Goal: Task Accomplishment & Management: Manage account settings

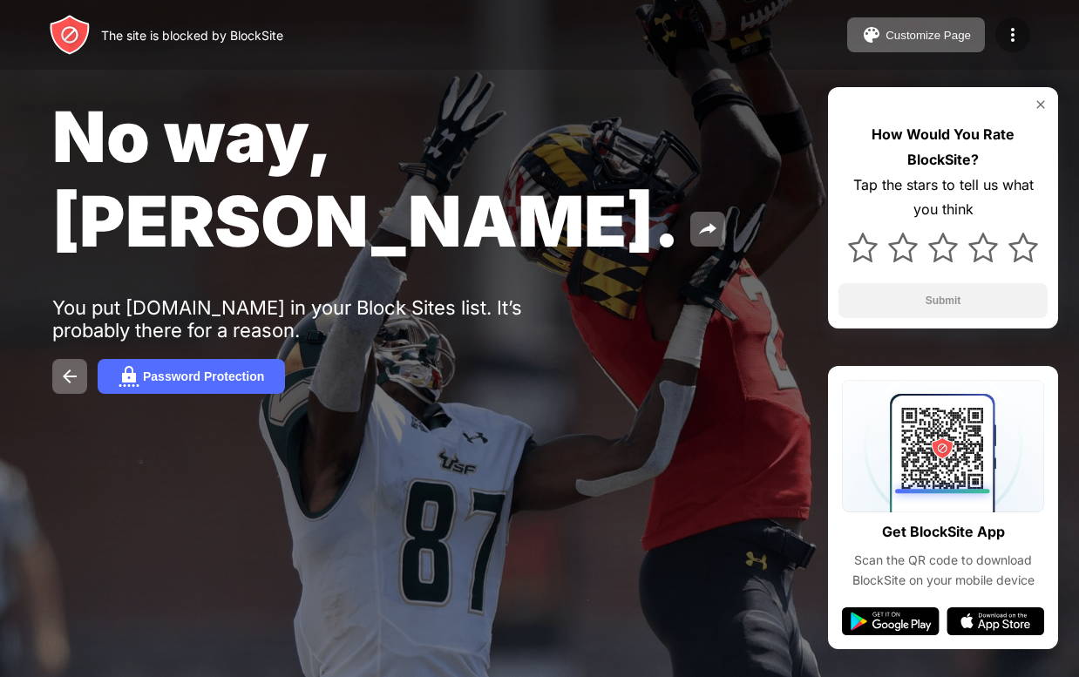
click at [1013, 40] on img at bounding box center [1013, 34] width 21 height 21
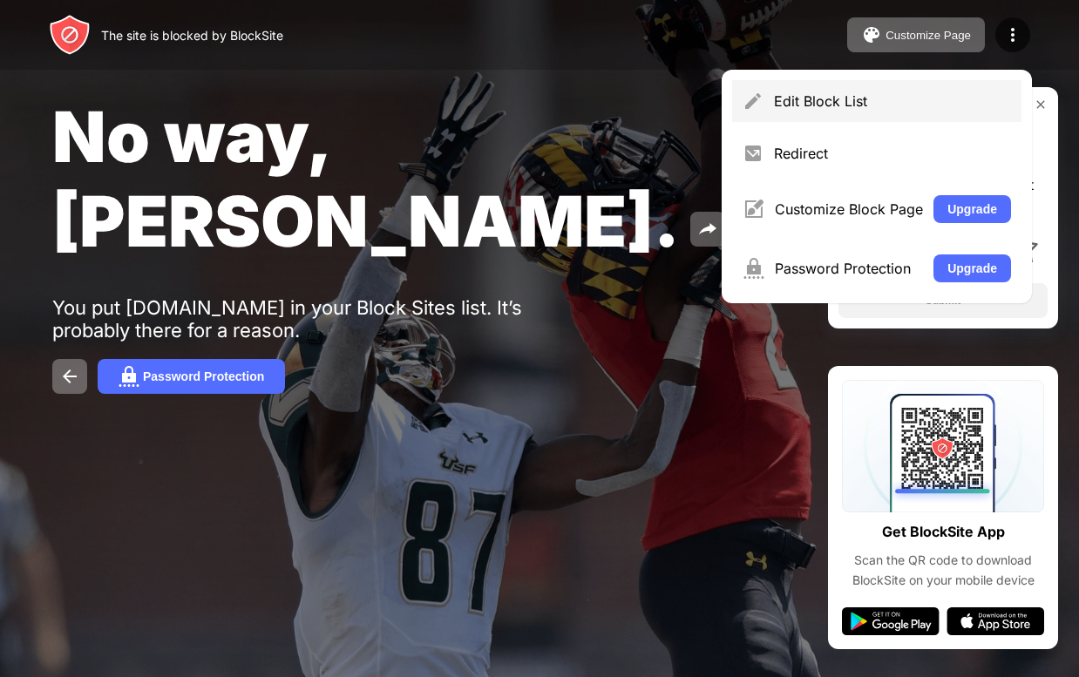
click at [840, 115] on div "Edit Block List" at bounding box center [876, 101] width 289 height 42
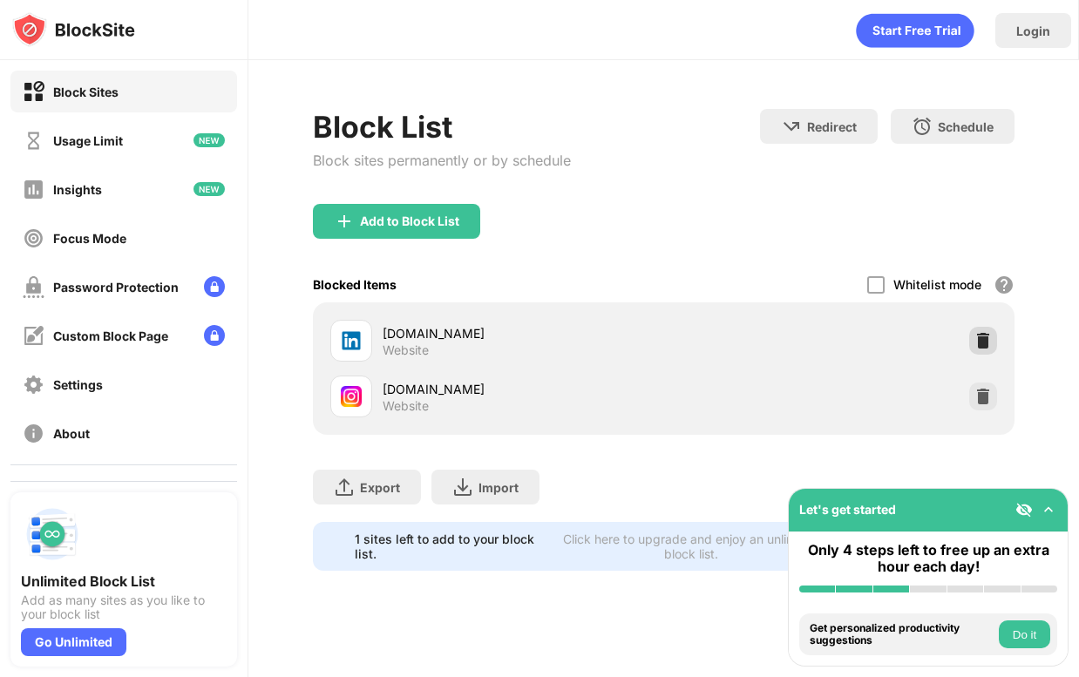
click at [977, 341] on img at bounding box center [983, 340] width 17 height 17
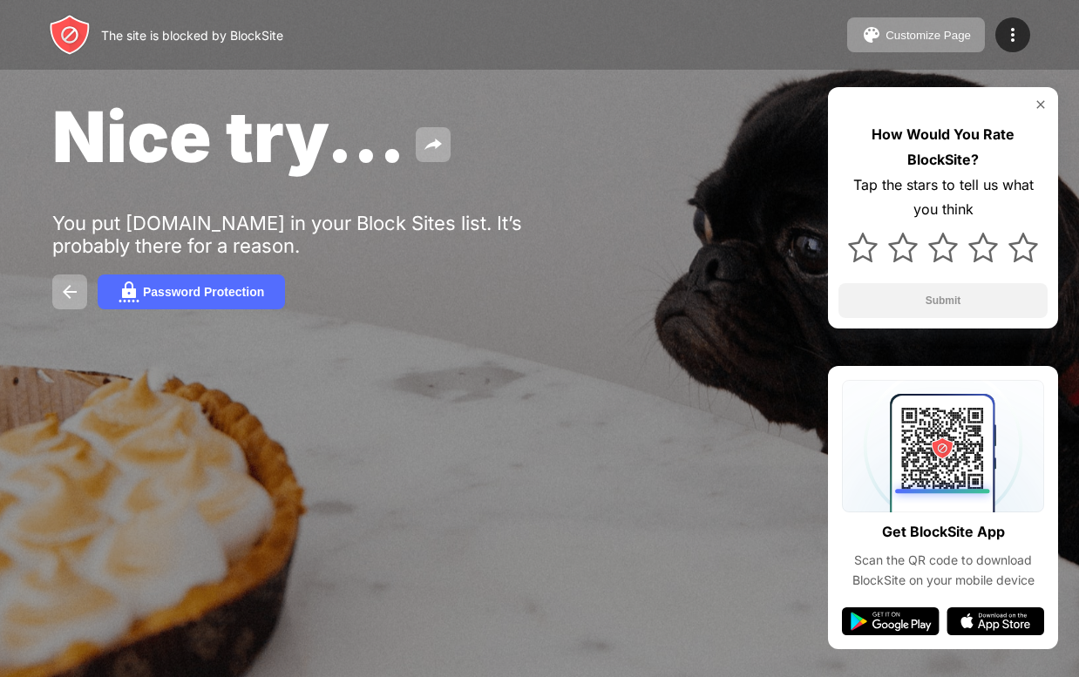
click at [1041, 105] on img at bounding box center [1041, 105] width 14 height 14
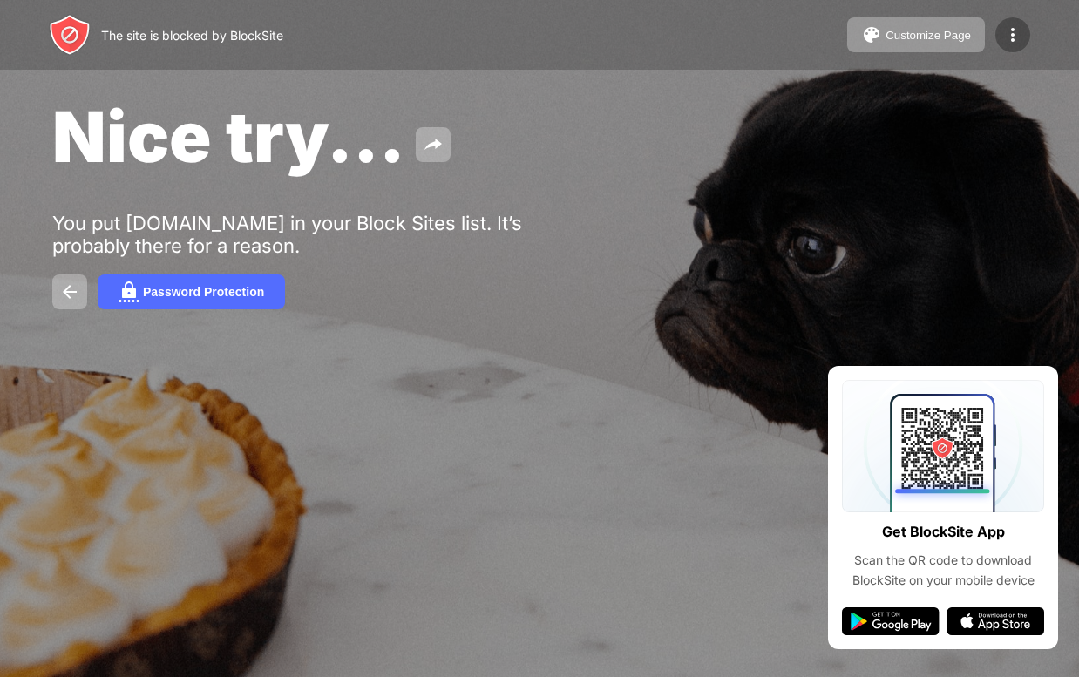
click at [1017, 38] on img at bounding box center [1013, 34] width 21 height 21
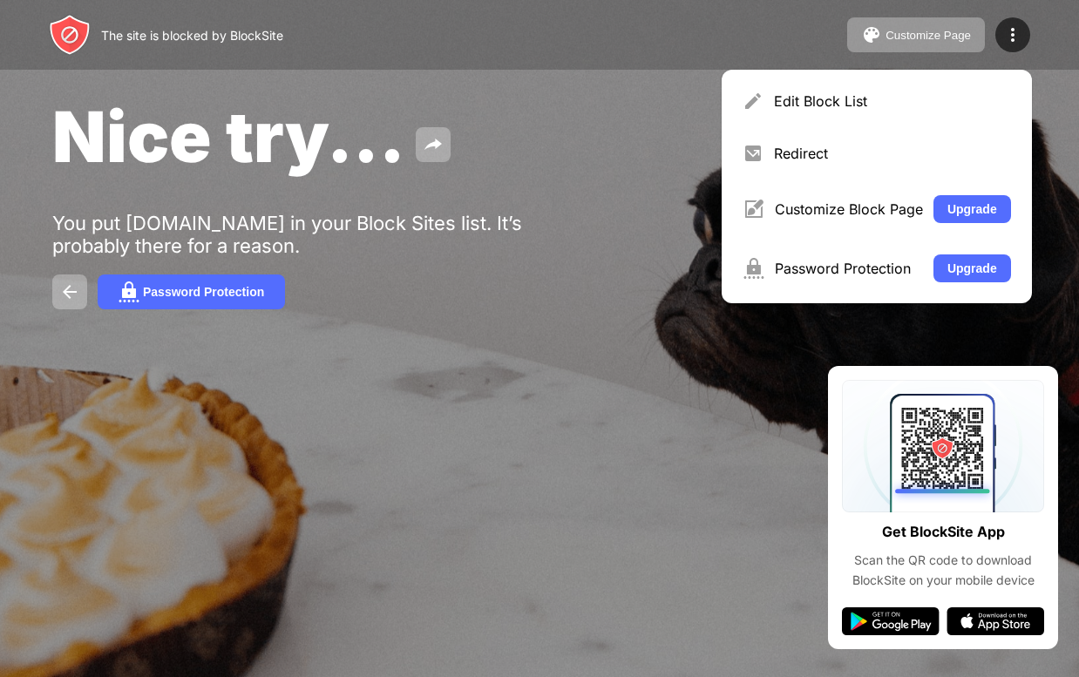
click at [946, 125] on div "Edit Block List Redirect Customize Block Page Upgrade Password Protection Upgra…" at bounding box center [877, 187] width 310 height 234
click at [938, 121] on div "Edit Block List" at bounding box center [876, 101] width 289 height 42
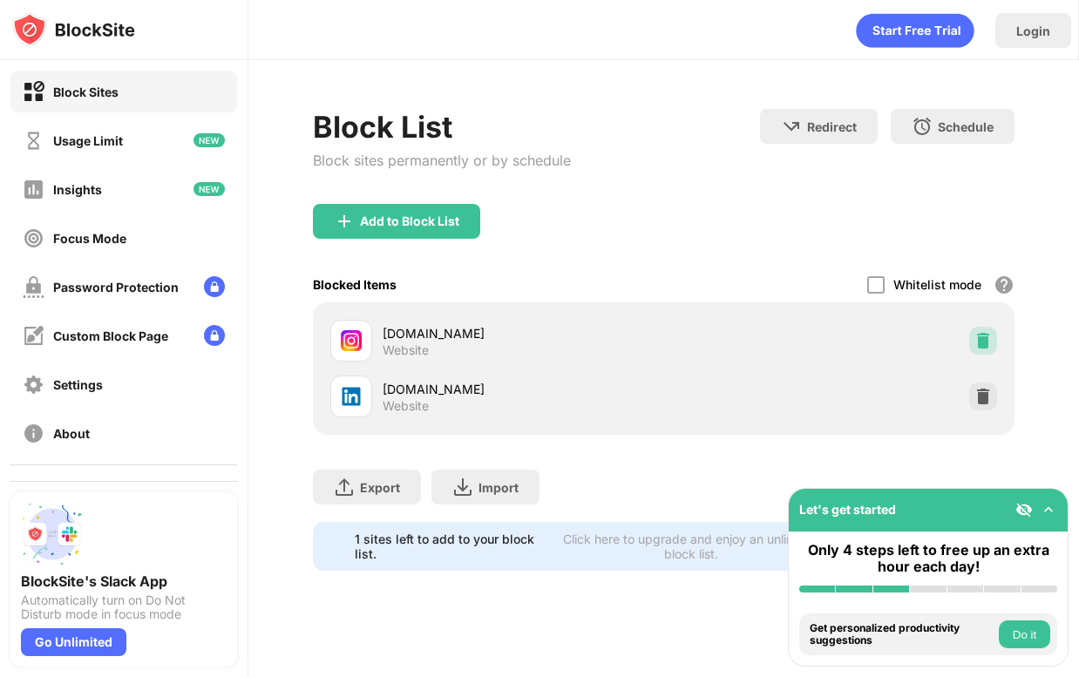
click at [979, 344] on img at bounding box center [983, 340] width 17 height 17
